Goal: Navigation & Orientation: Find specific page/section

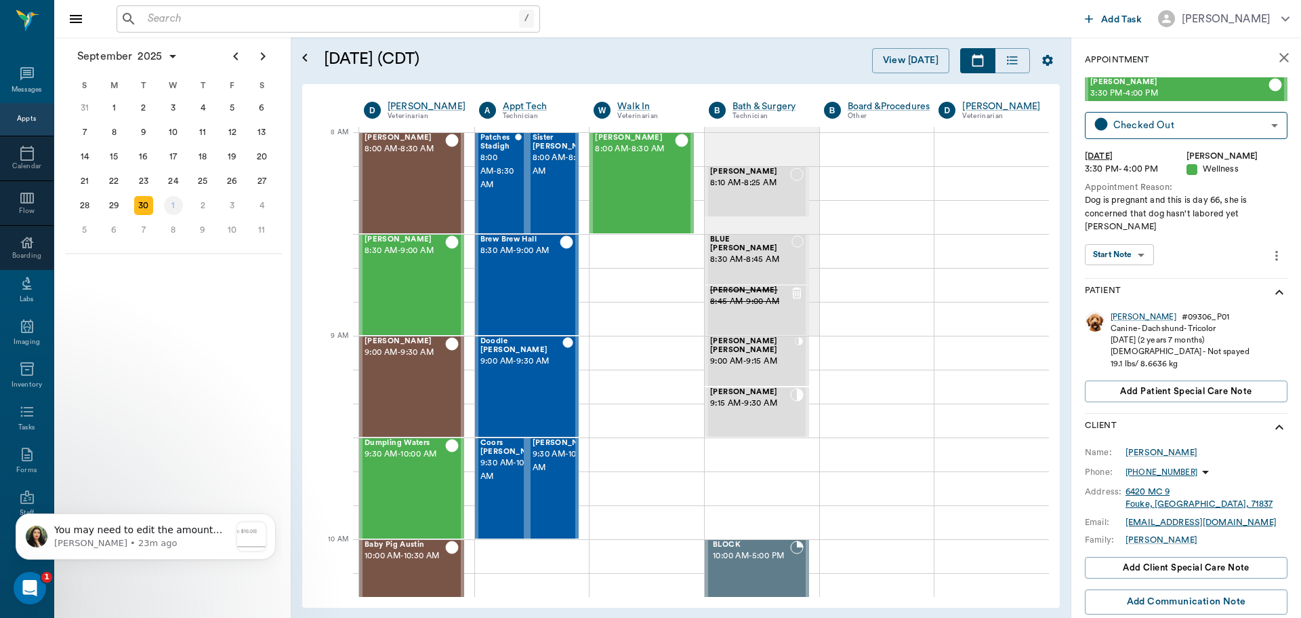
click at [169, 193] on div "[DATE]" at bounding box center [174, 205] width 30 height 24
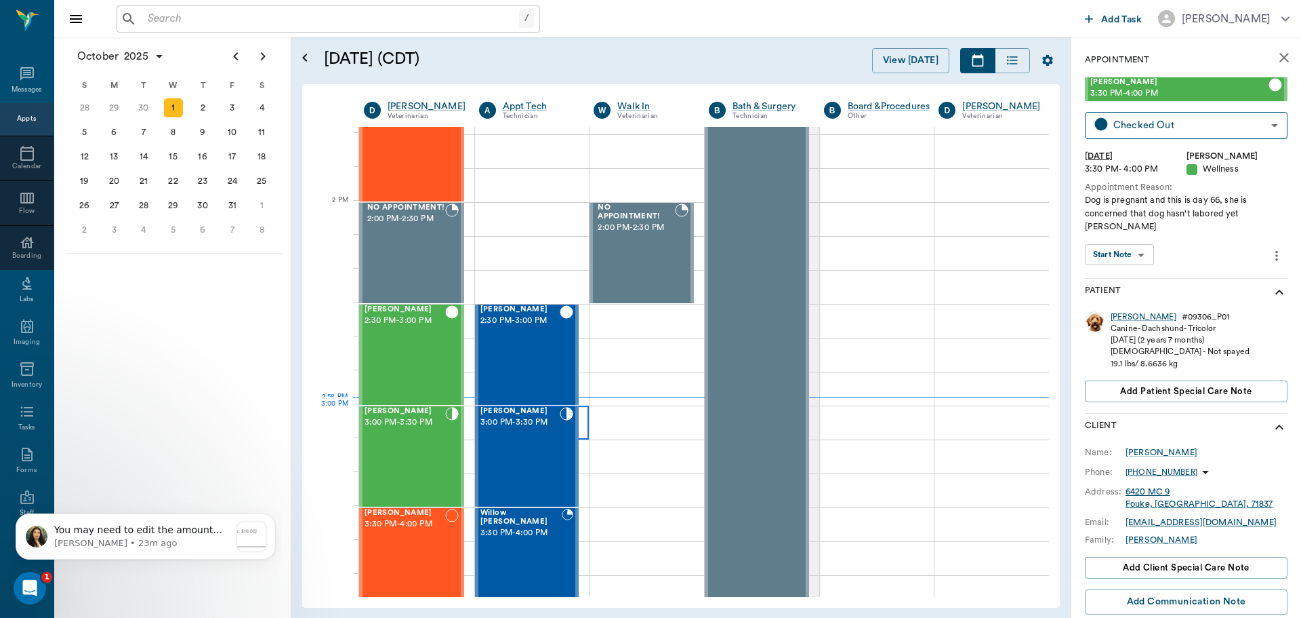
scroll to position [1152, 0]
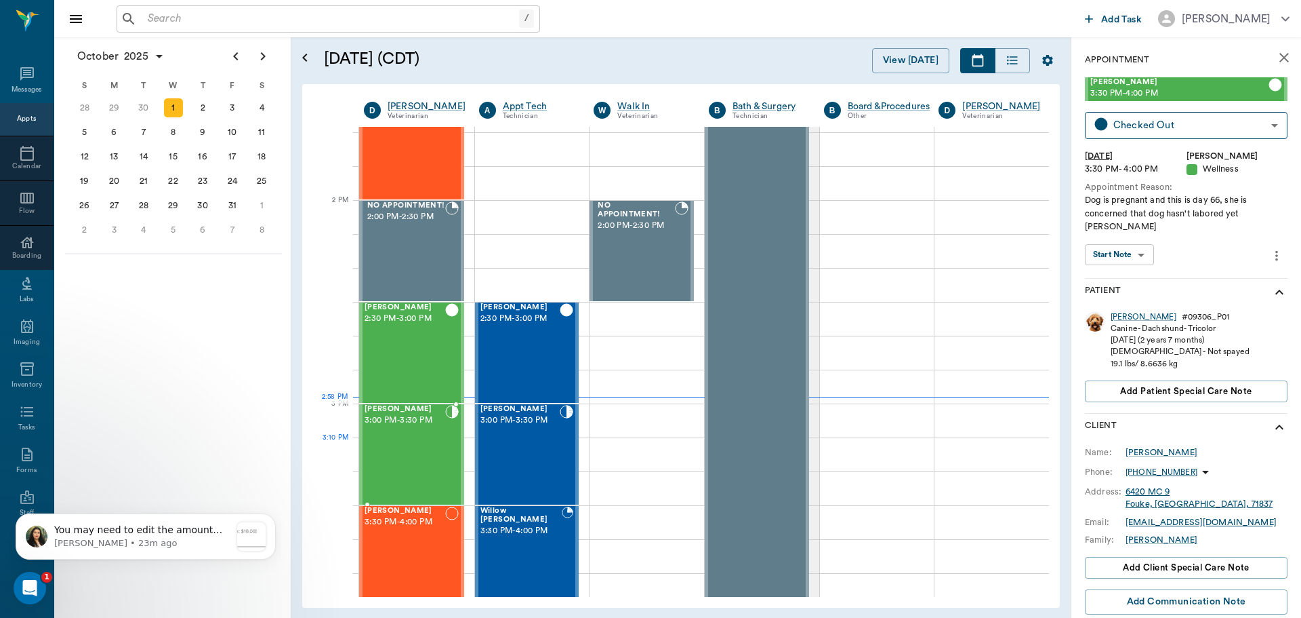
click at [416, 442] on div "[PERSON_NAME] 3:00 PM - 3:30 PM" at bounding box center [405, 454] width 81 height 99
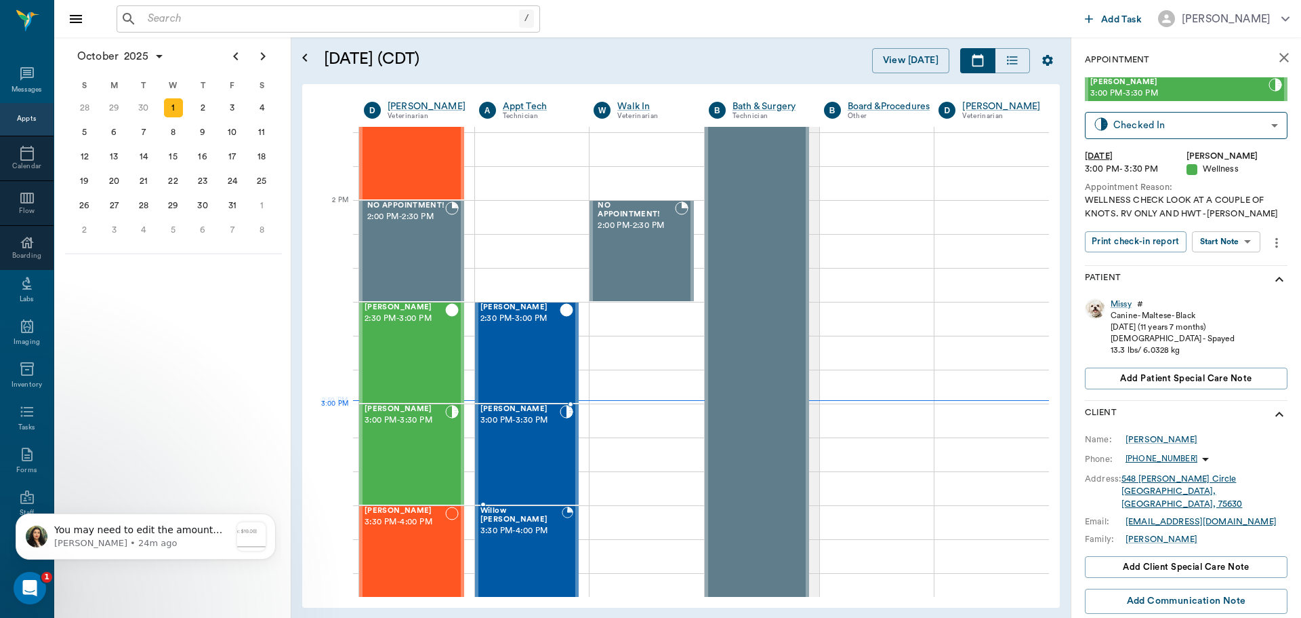
click at [525, 412] on span "[PERSON_NAME]" at bounding box center [521, 409] width 80 height 9
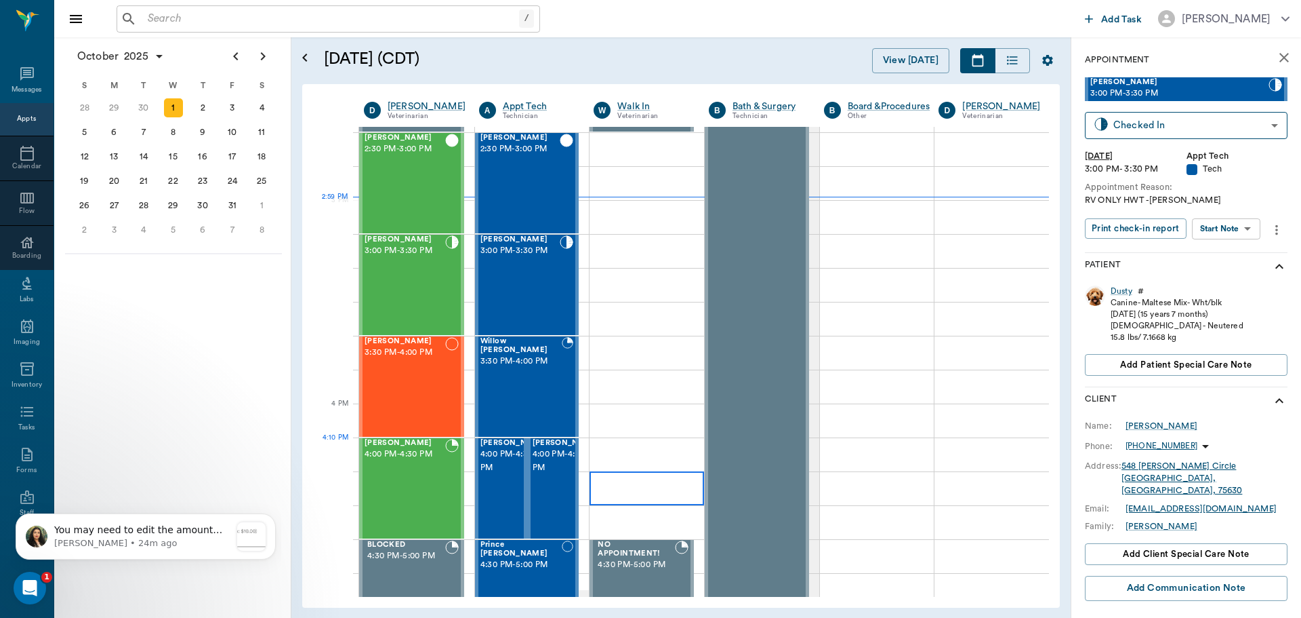
scroll to position [1356, 0]
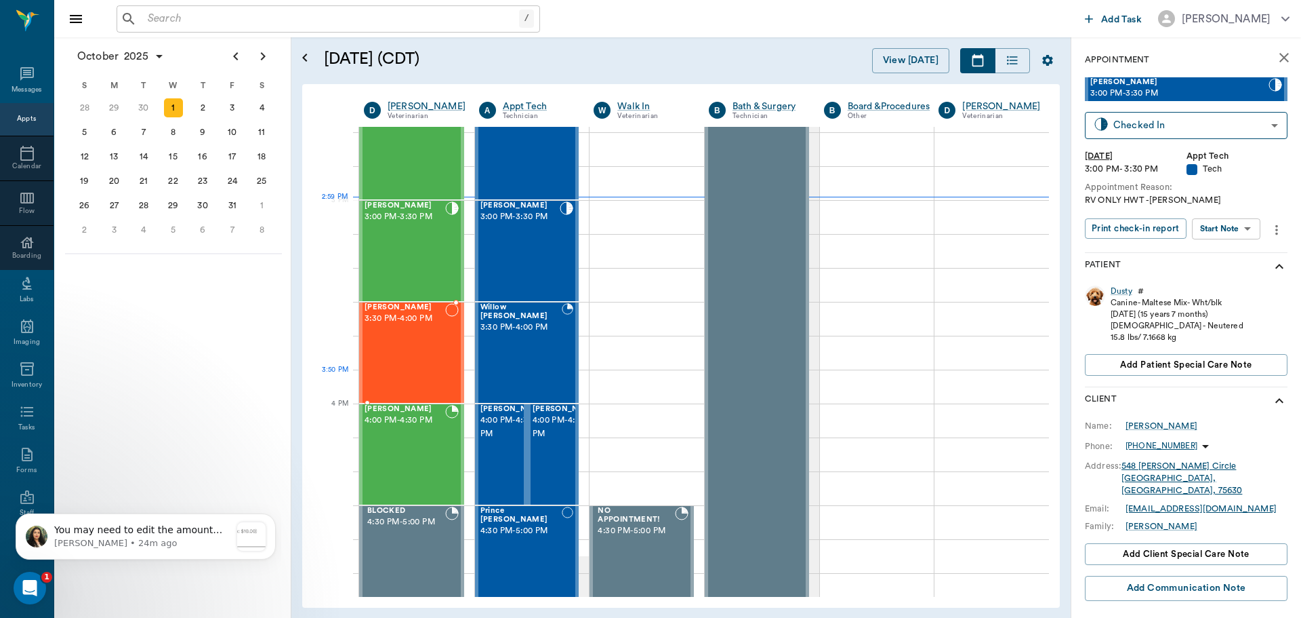
click at [437, 382] on div "[PERSON_NAME] 3:30 PM - 4:00 PM" at bounding box center [405, 352] width 81 height 99
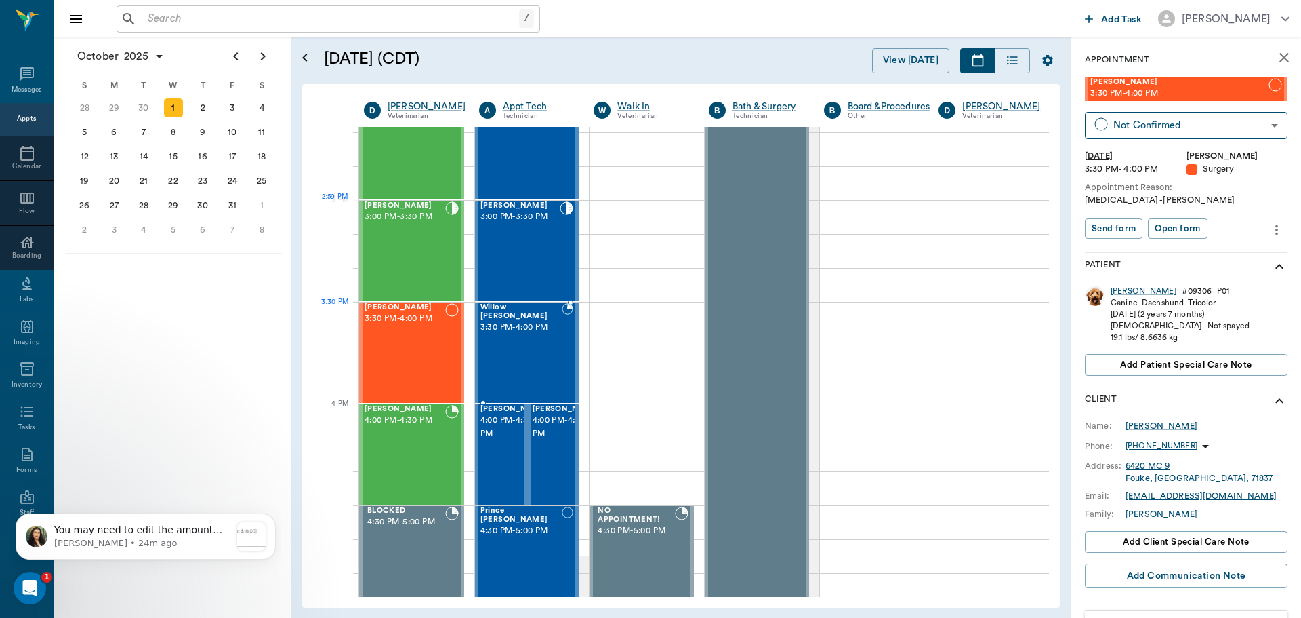
click at [533, 331] on div "[PERSON_NAME] 3:30 PM - 4:00 PM" at bounding box center [522, 352] width 82 height 99
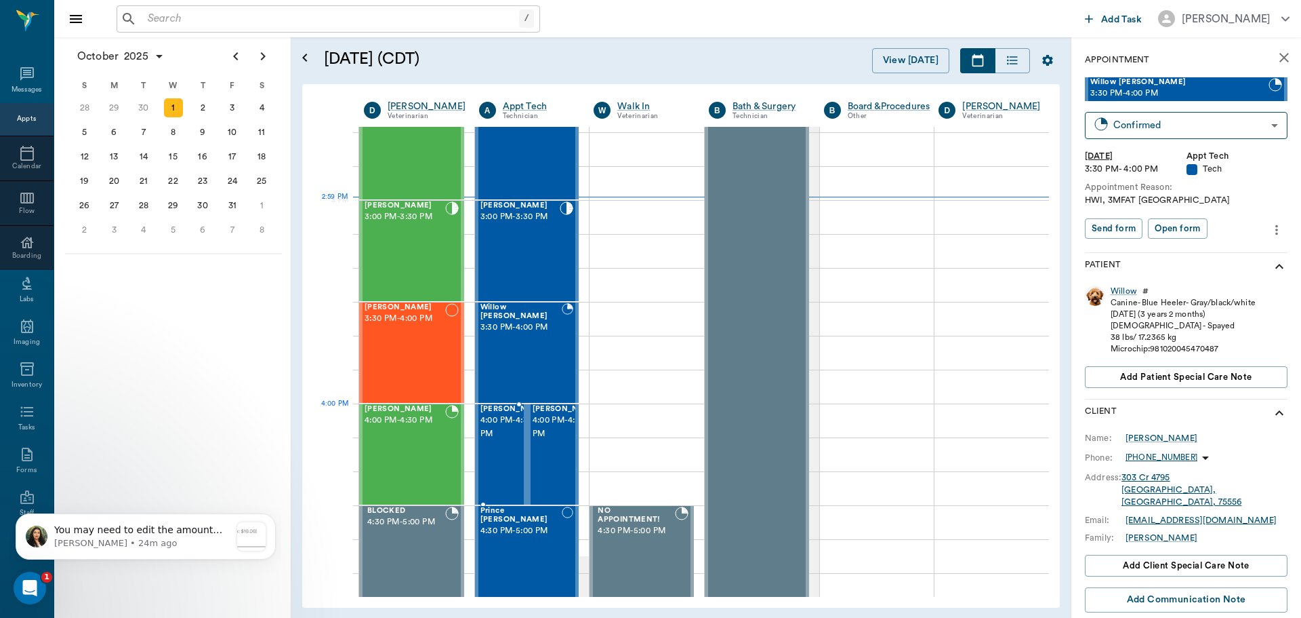
click at [488, 432] on span "4:00 PM - 4:30 PM" at bounding box center [515, 426] width 68 height 27
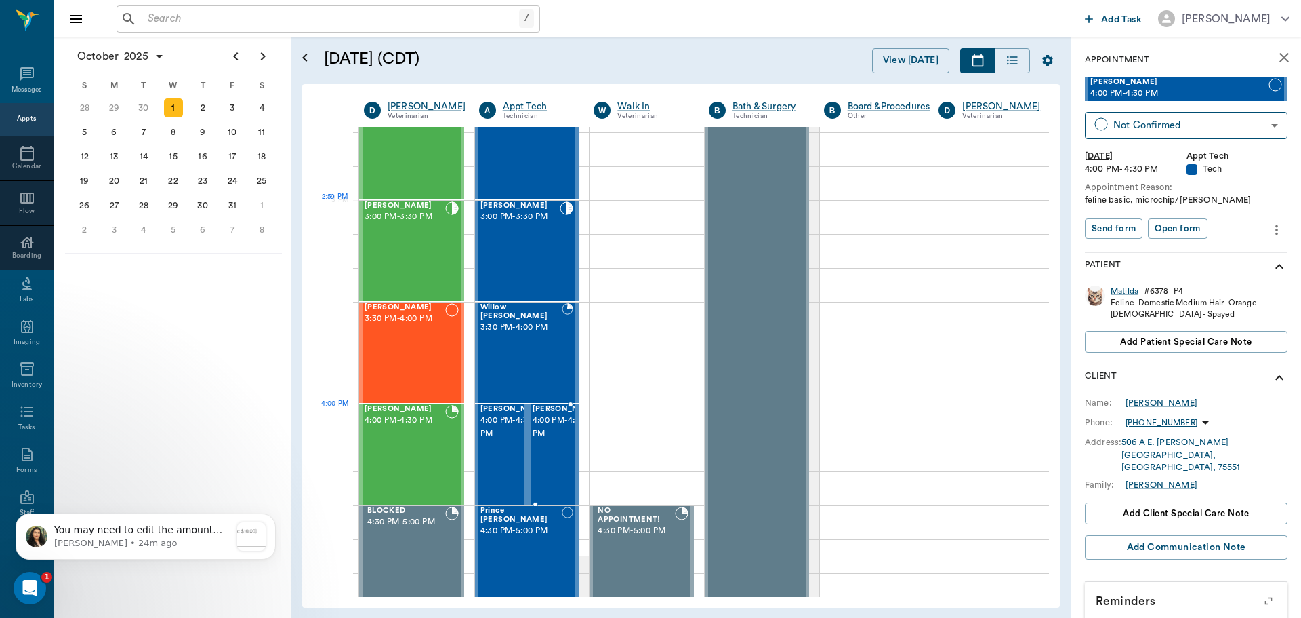
click at [536, 413] on span "[PERSON_NAME]" at bounding box center [567, 409] width 68 height 9
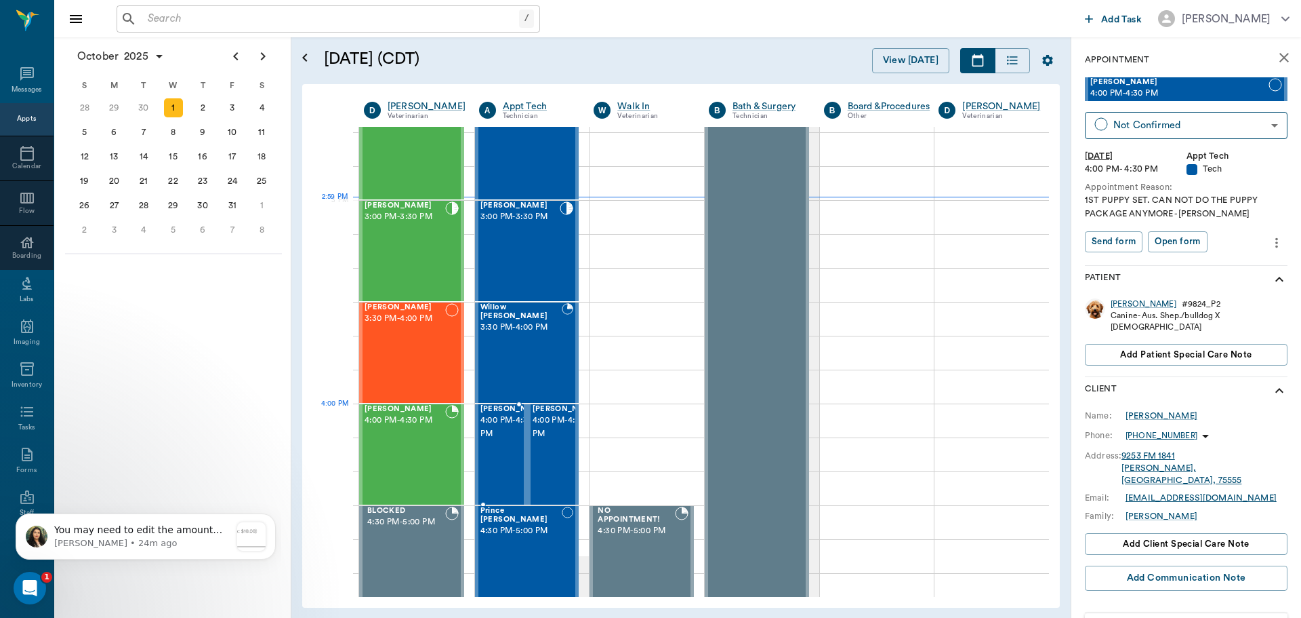
click at [512, 434] on span "4:00 PM - 4:30 PM" at bounding box center [515, 426] width 68 height 27
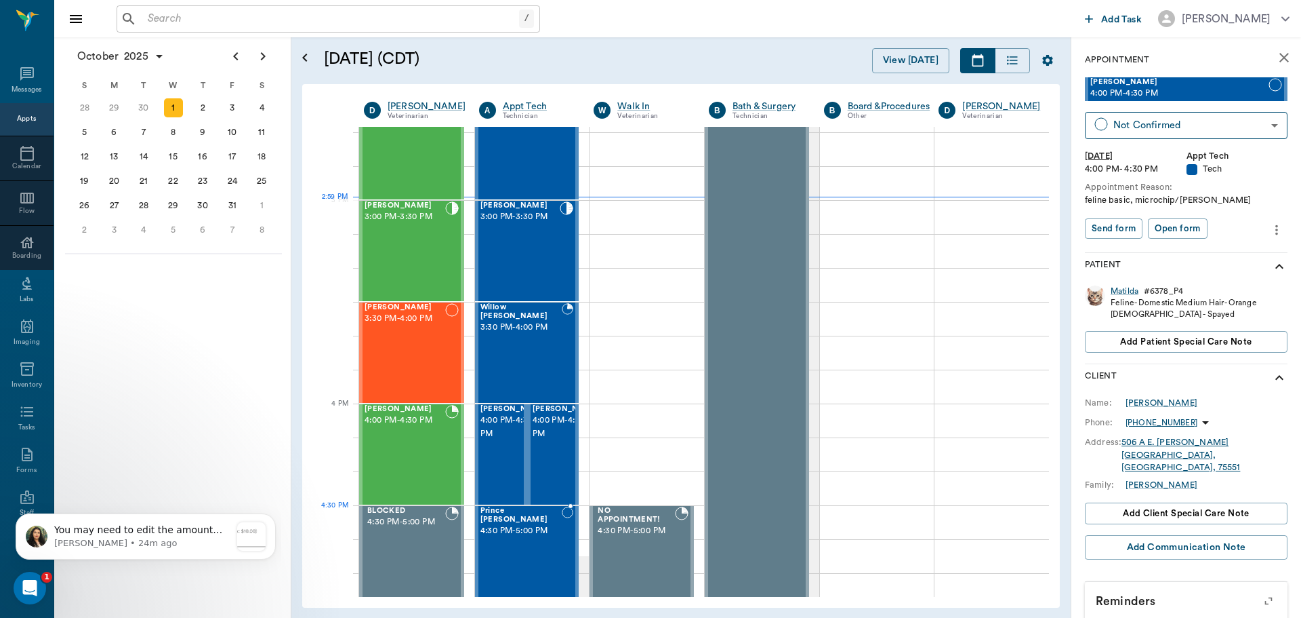
click at [512, 524] on span "4:30 PM - 5:00 PM" at bounding box center [521, 531] width 81 height 14
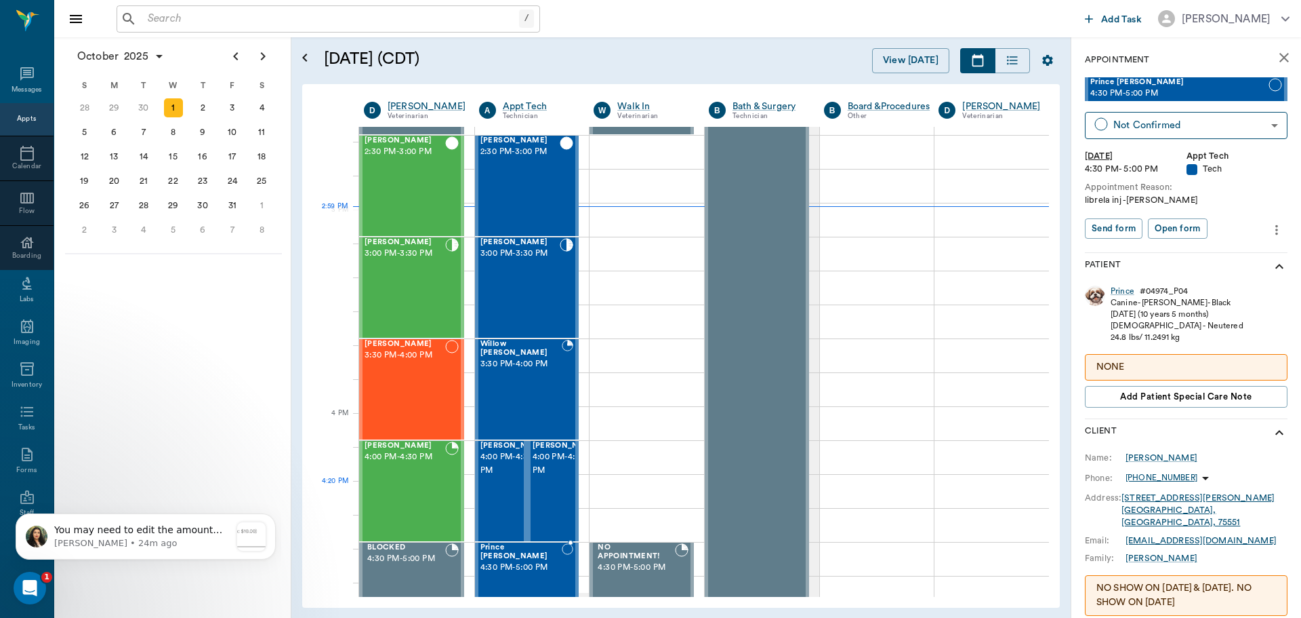
scroll to position [1288, 0]
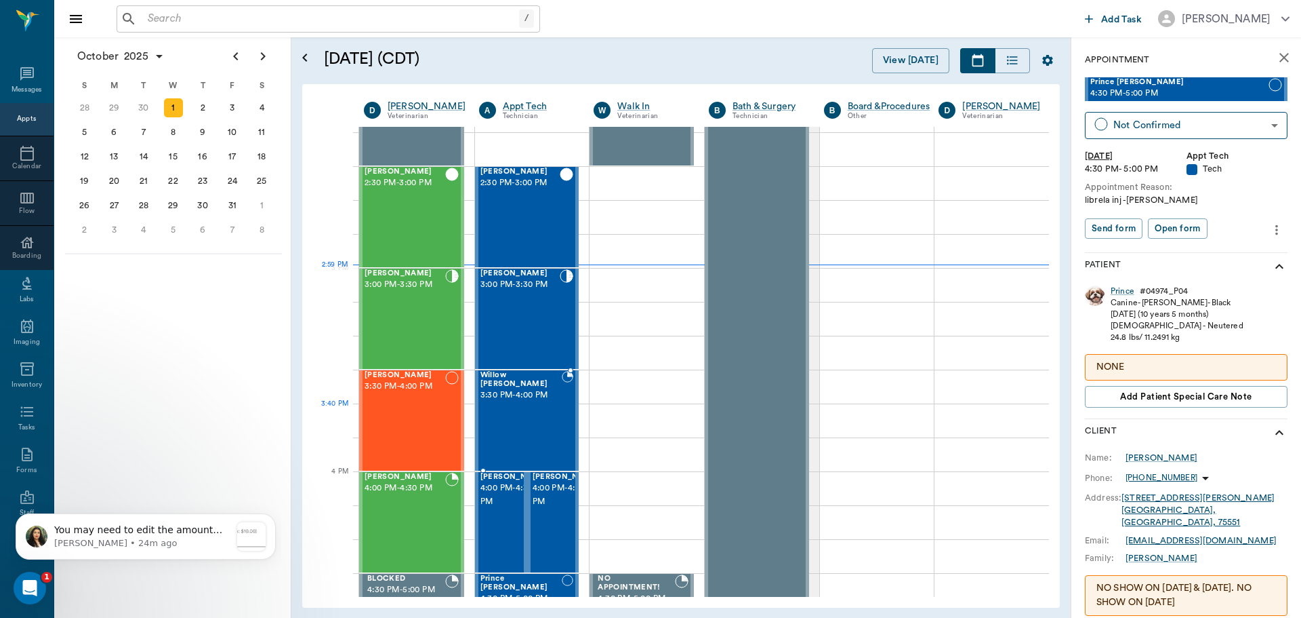
click at [524, 435] on div "[PERSON_NAME] 3:30 PM - 4:00 PM" at bounding box center [522, 420] width 82 height 99
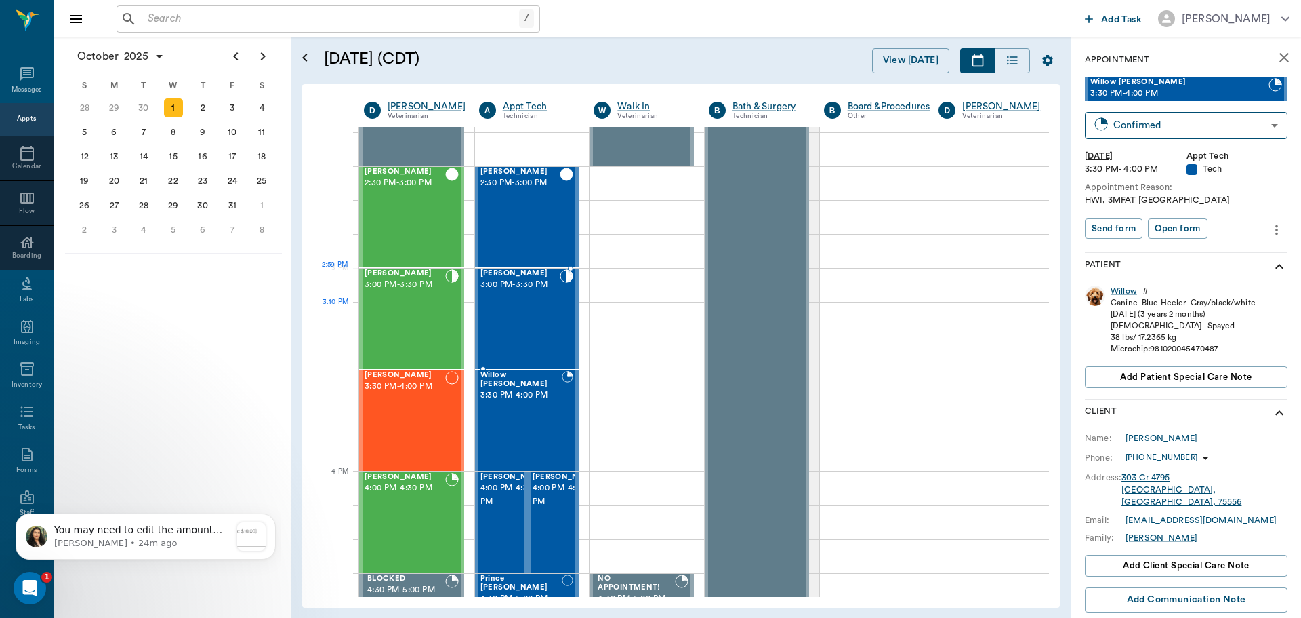
click at [533, 329] on div "[PERSON_NAME] 3:00 PM - 3:30 PM" at bounding box center [521, 318] width 80 height 99
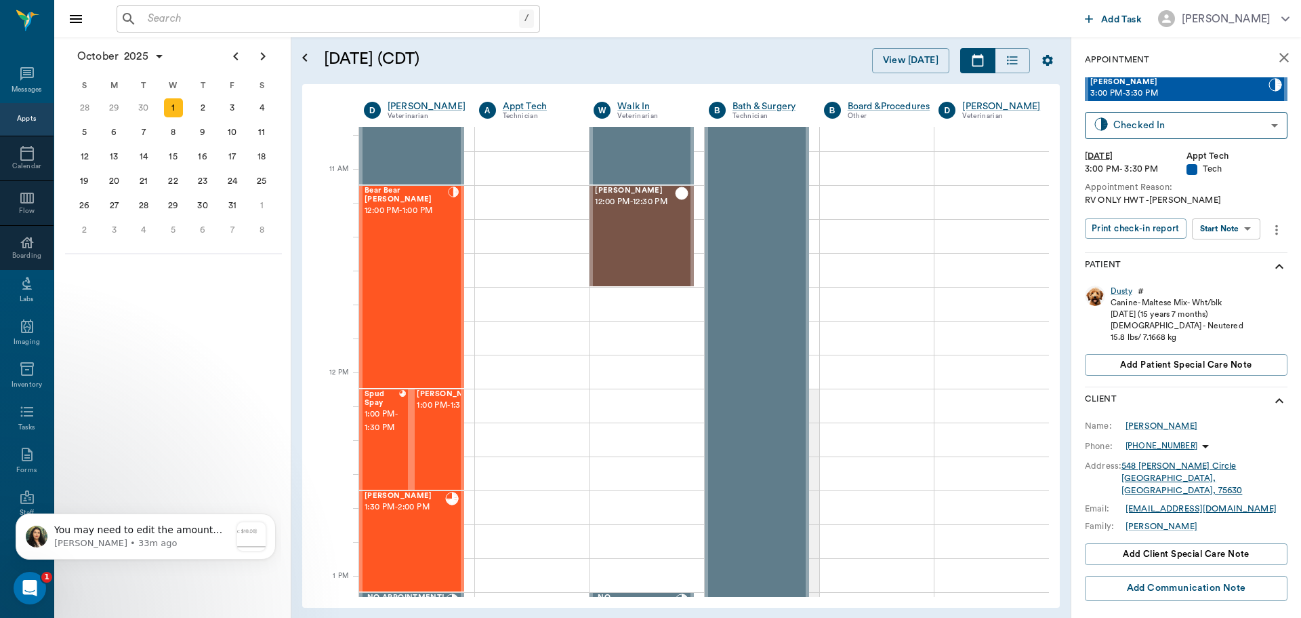
scroll to position [468, 0]
